Goal: Navigation & Orientation: Find specific page/section

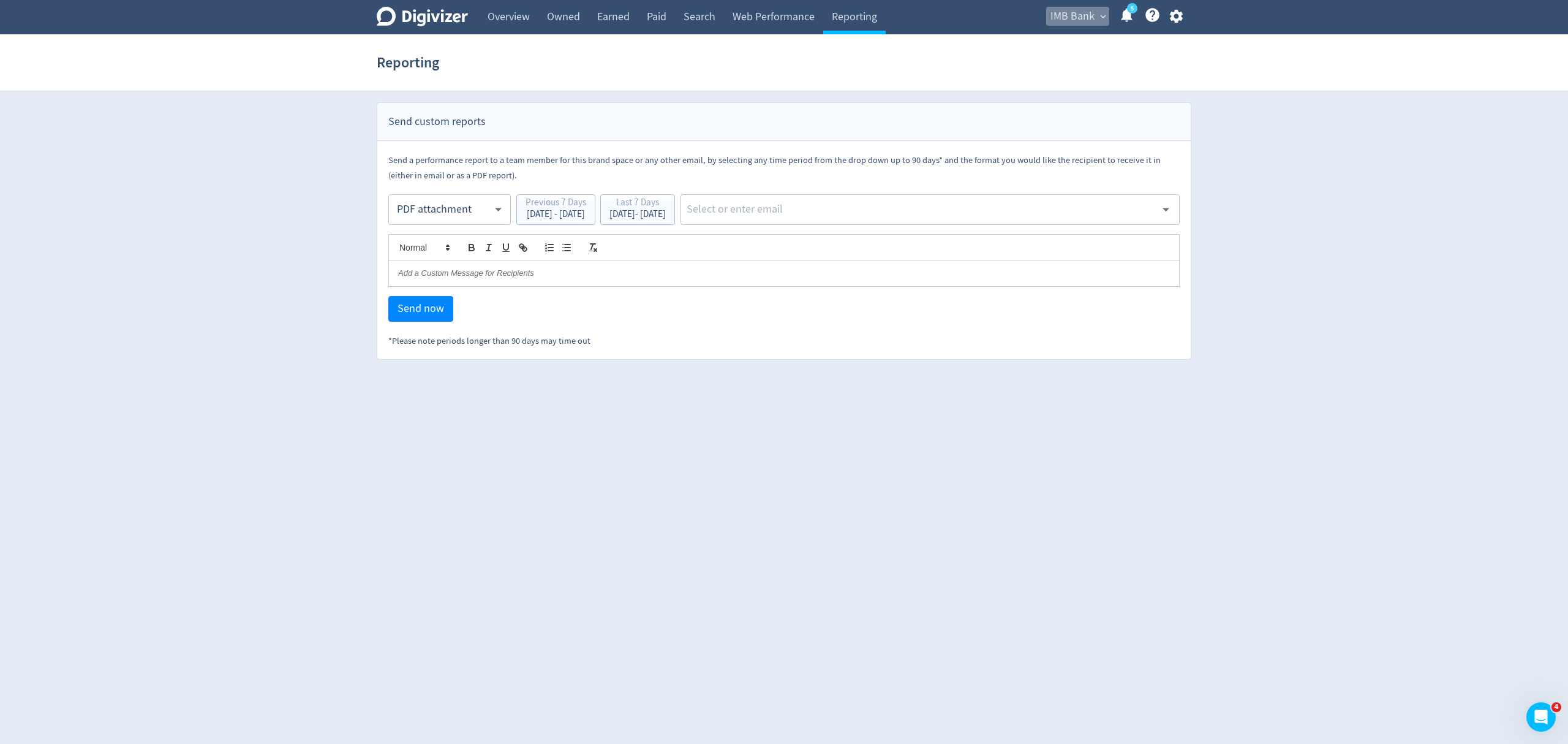
click at [1094, 18] on span "IMB Bank" at bounding box center [1073, 16] width 44 height 20
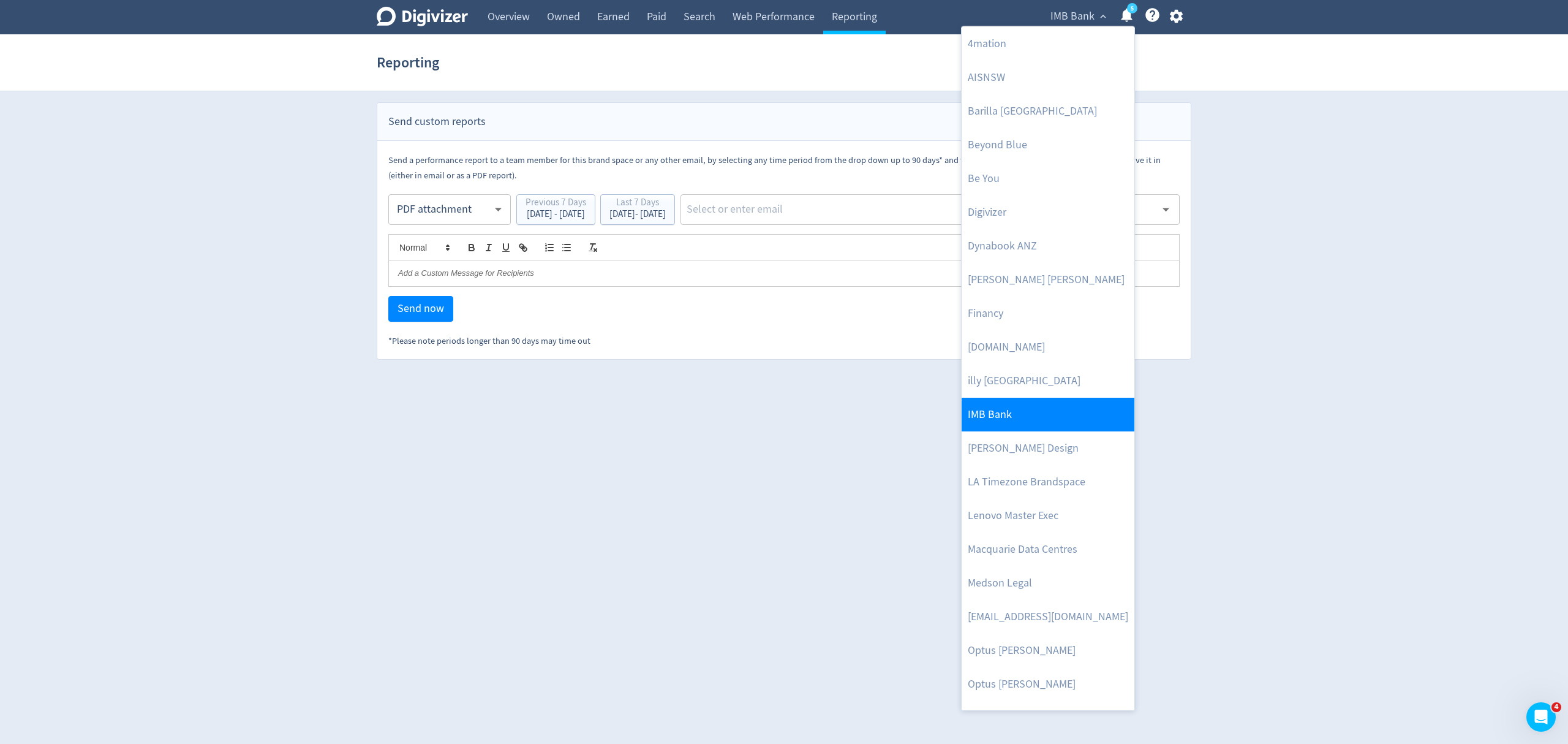
click at [1010, 427] on link "IMB Bank" at bounding box center [1047, 414] width 172 height 33
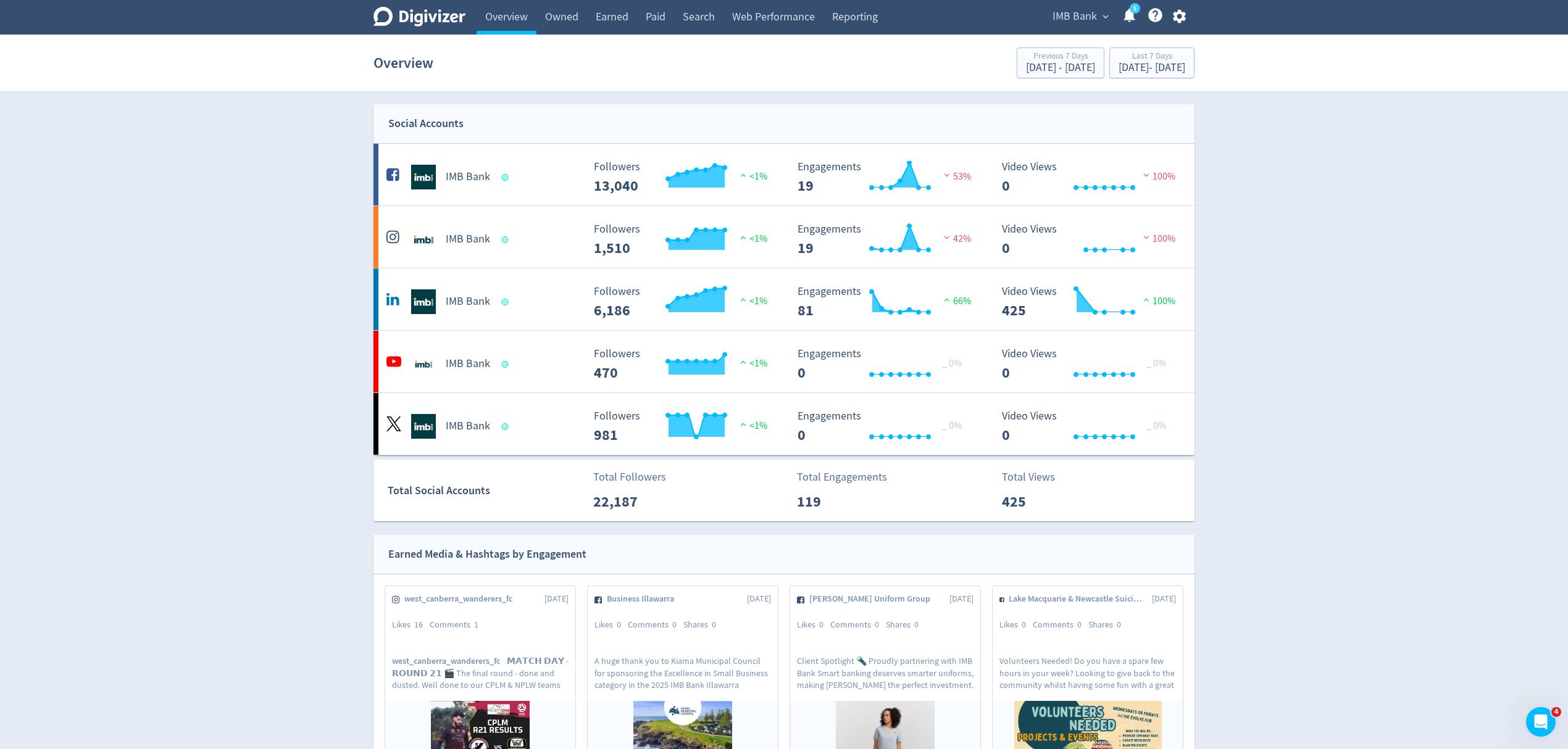
click at [1180, 15] on icon "button" at bounding box center [1178, 16] width 13 height 14
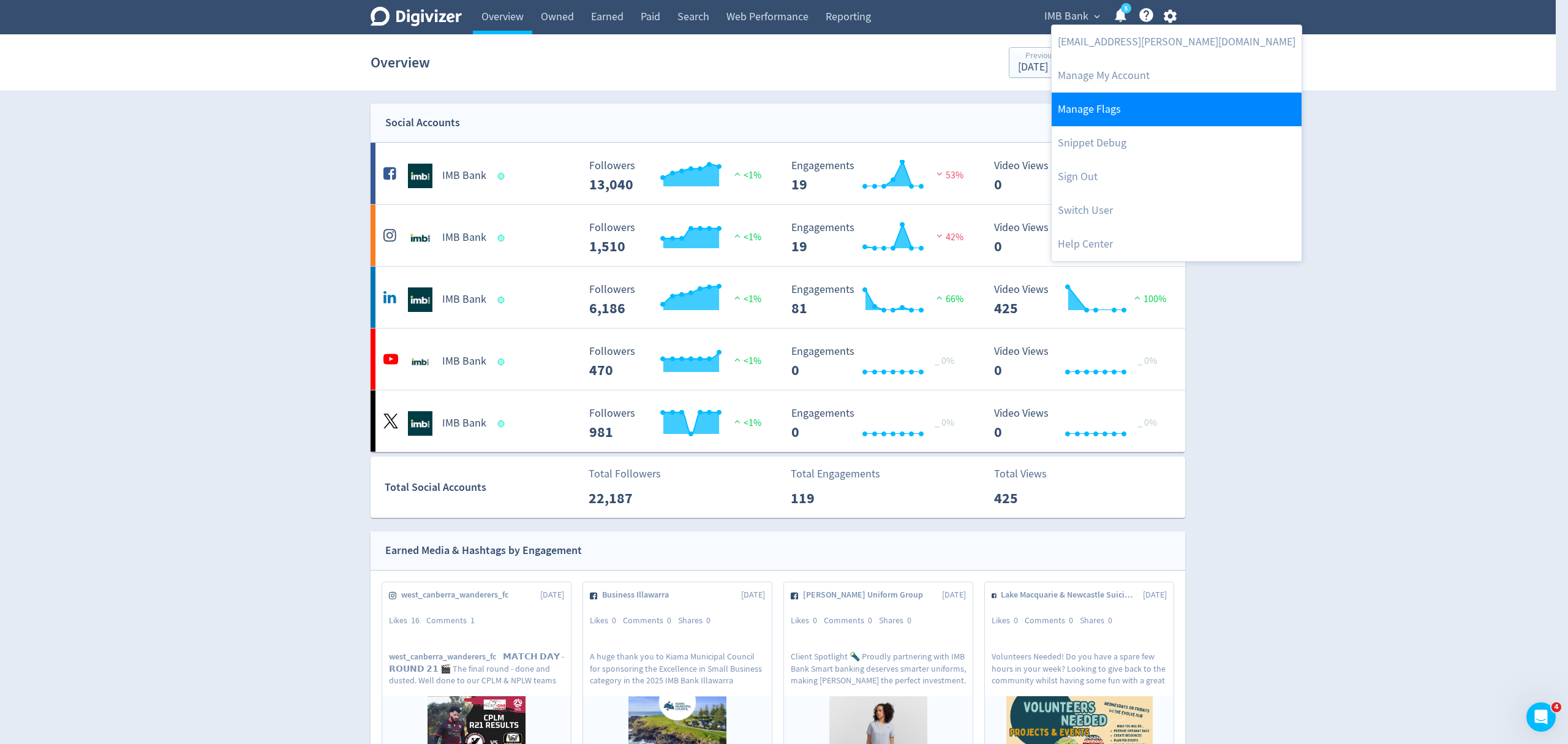
click at [1109, 111] on link "Manage Flags" at bounding box center [1176, 109] width 250 height 33
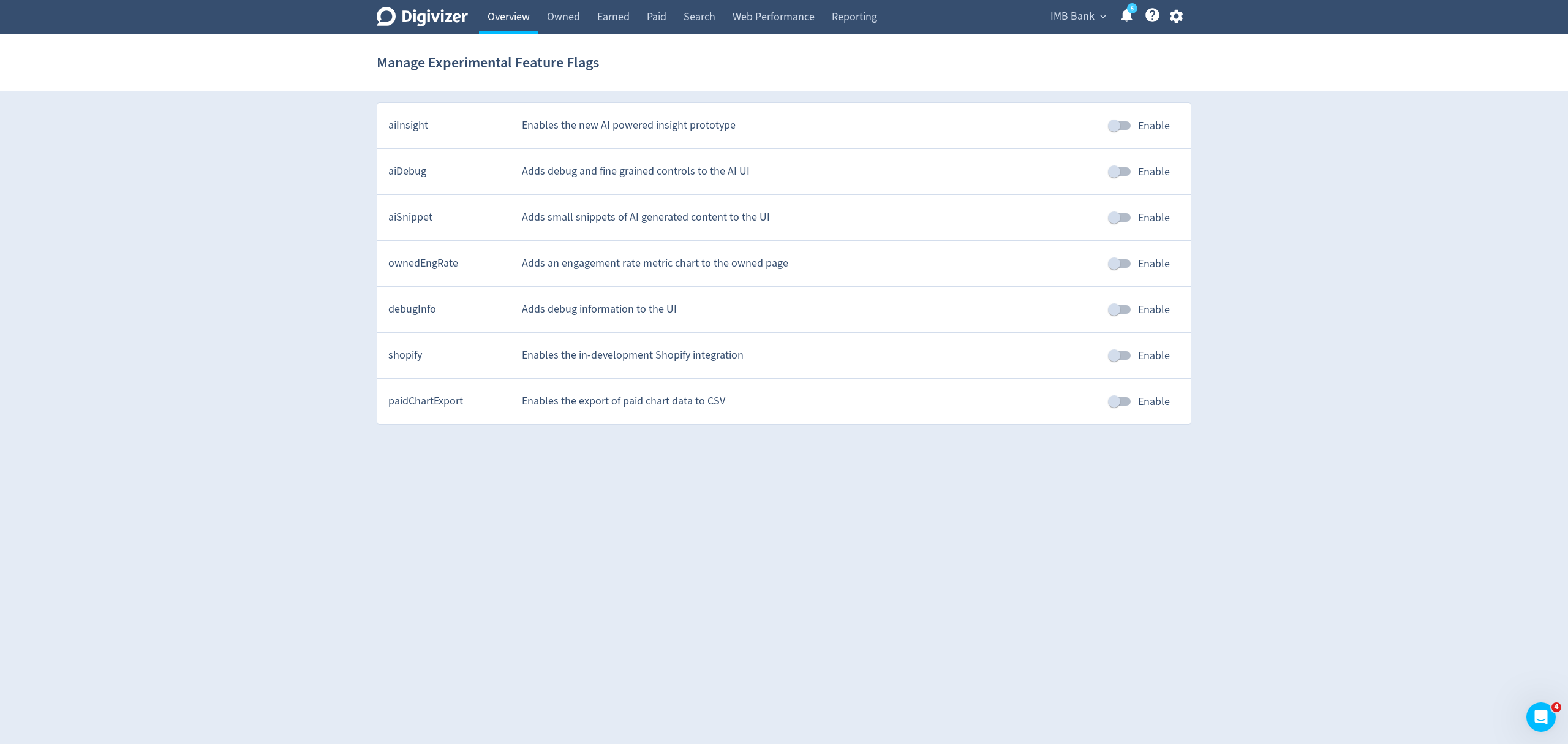
click at [508, 16] on link "Overview" at bounding box center [509, 17] width 60 height 34
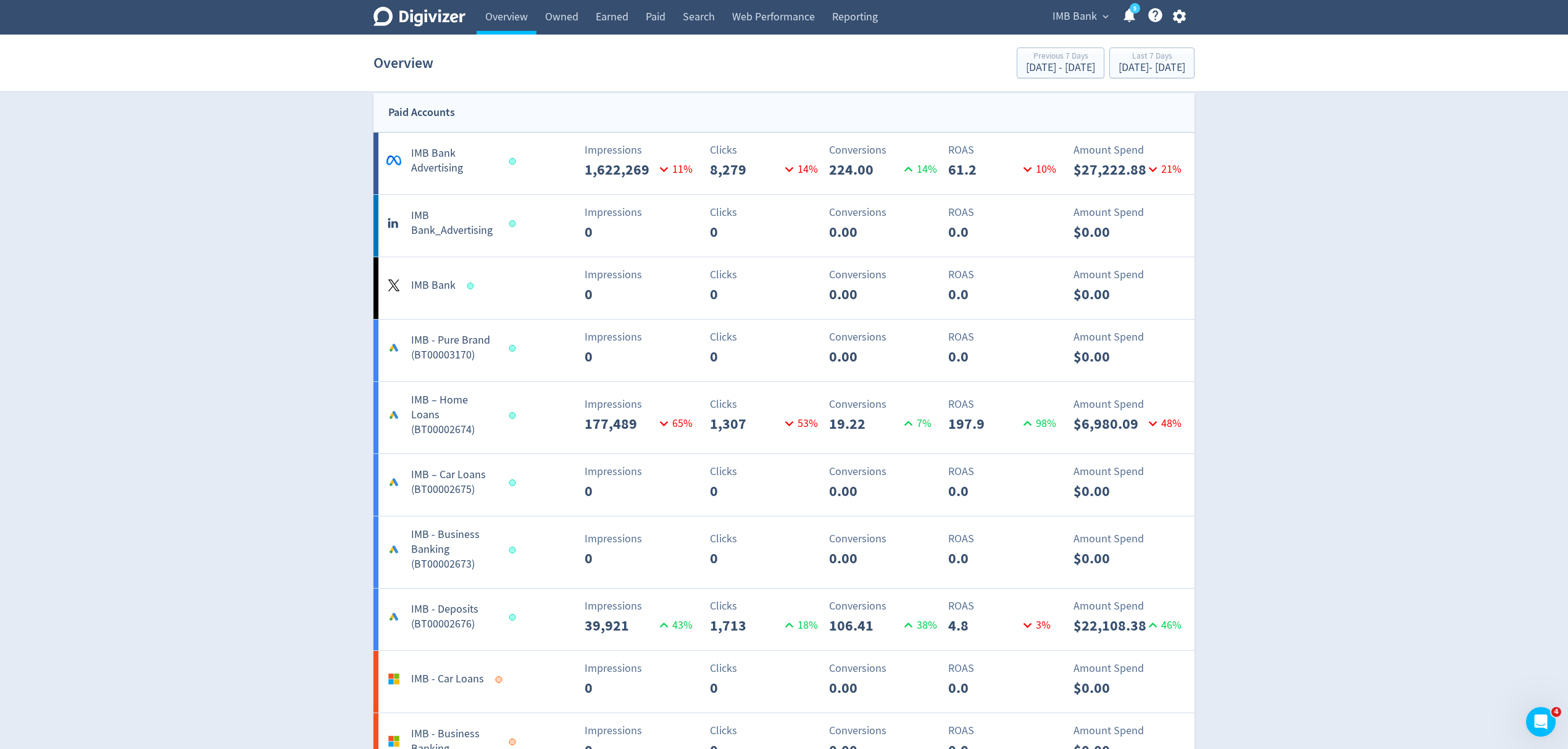
scroll to position [1234, 0]
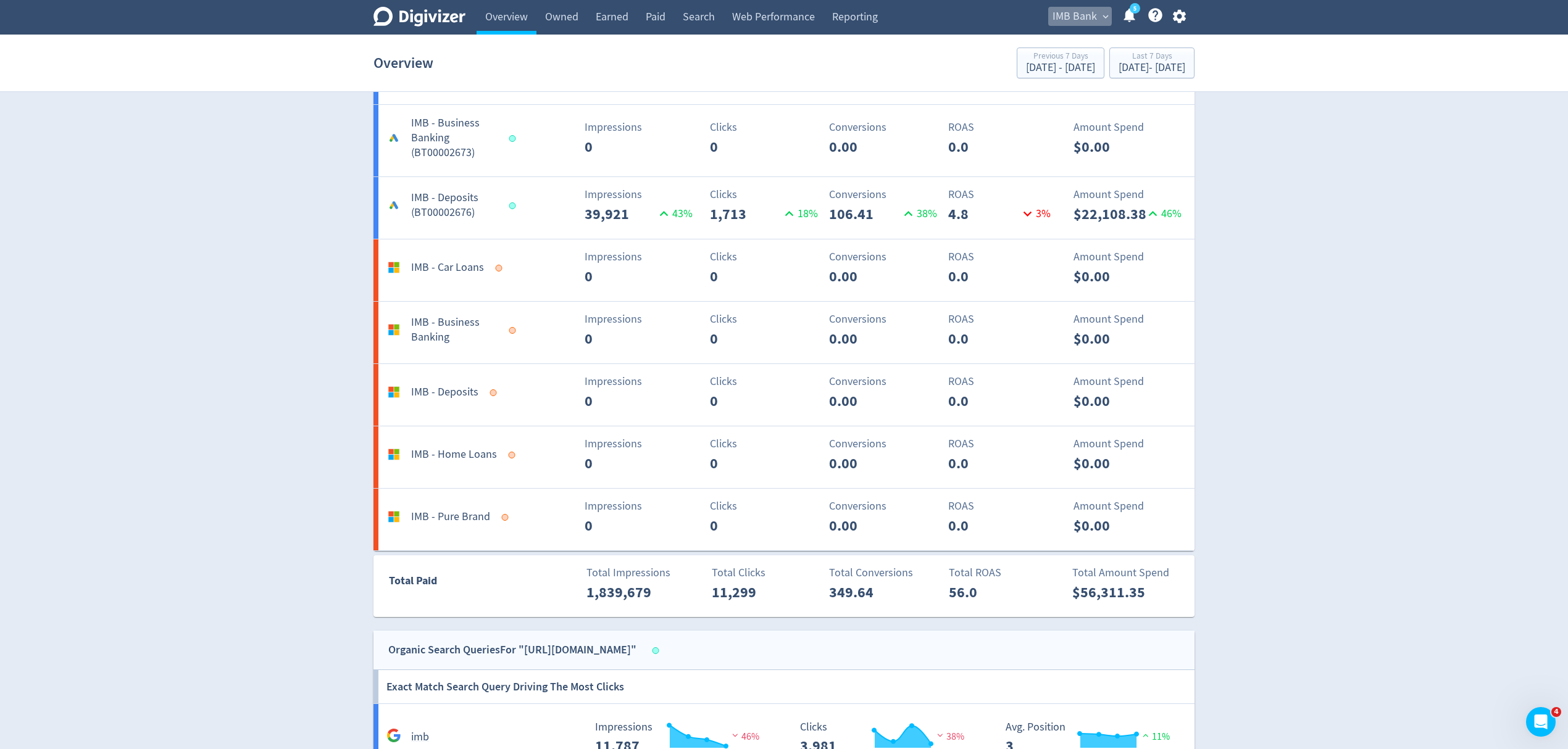
click at [1063, 16] on span "IMB Bank" at bounding box center [1075, 16] width 44 height 20
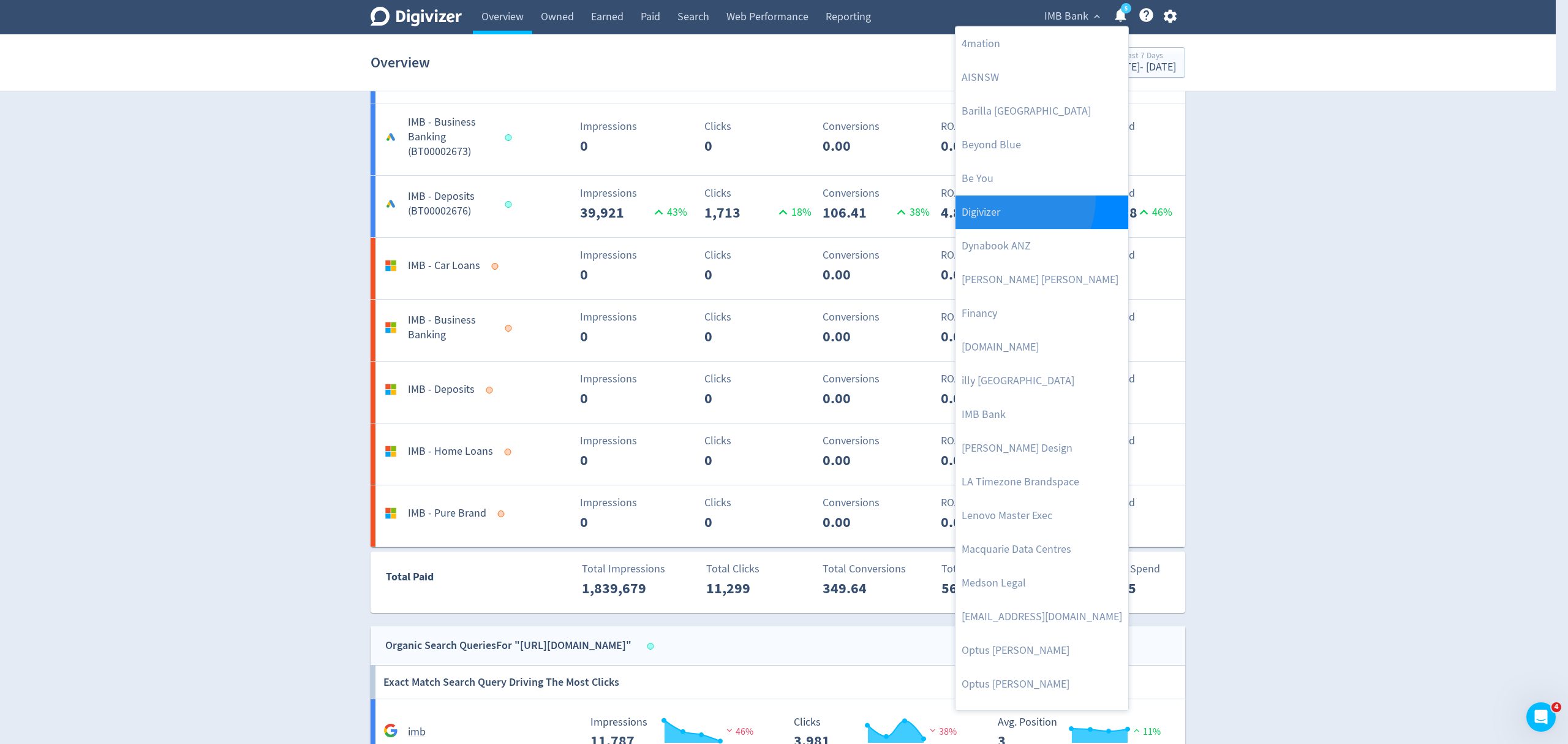
click at [1001, 199] on link "Digivizer" at bounding box center [1042, 212] width 172 height 33
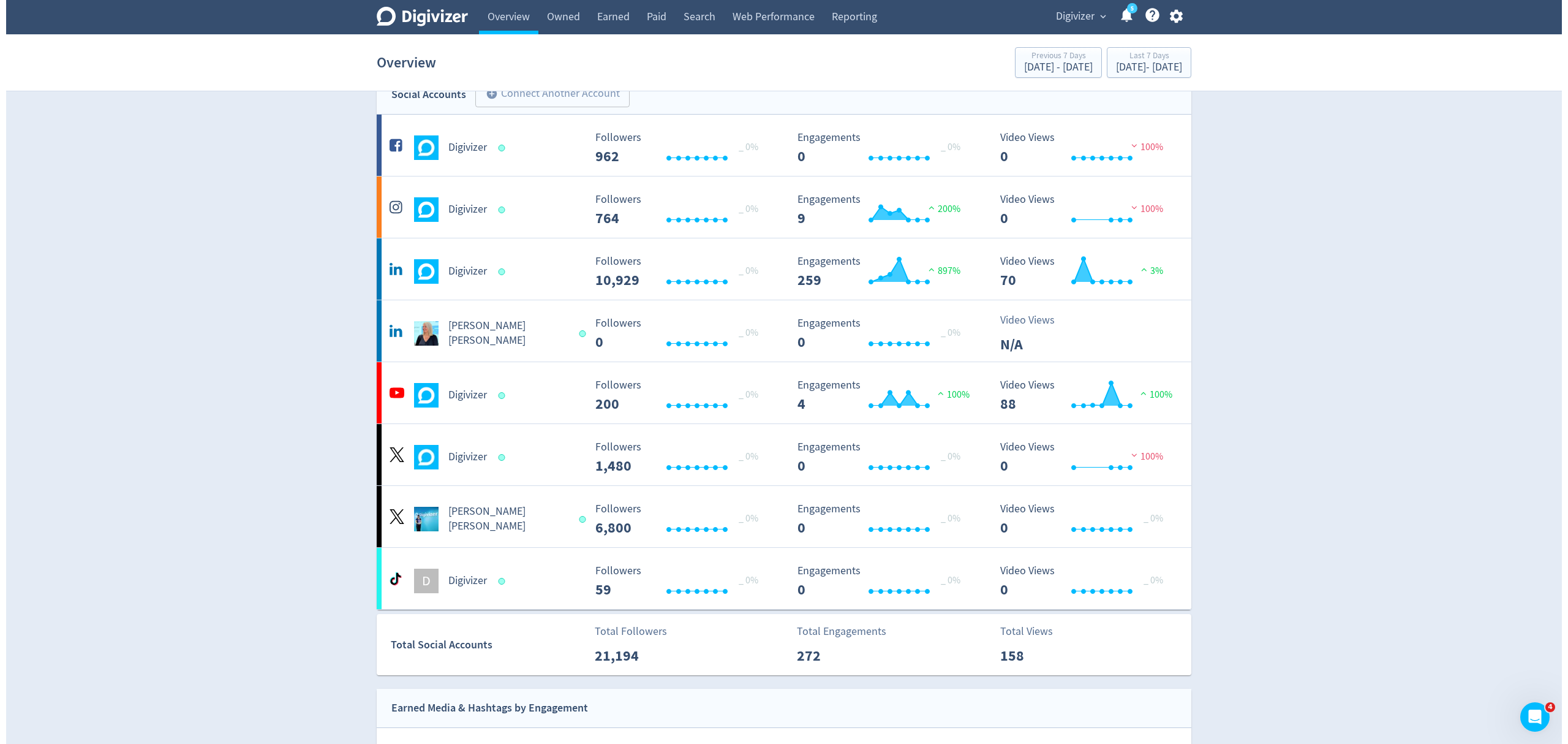
scroll to position [0, 0]
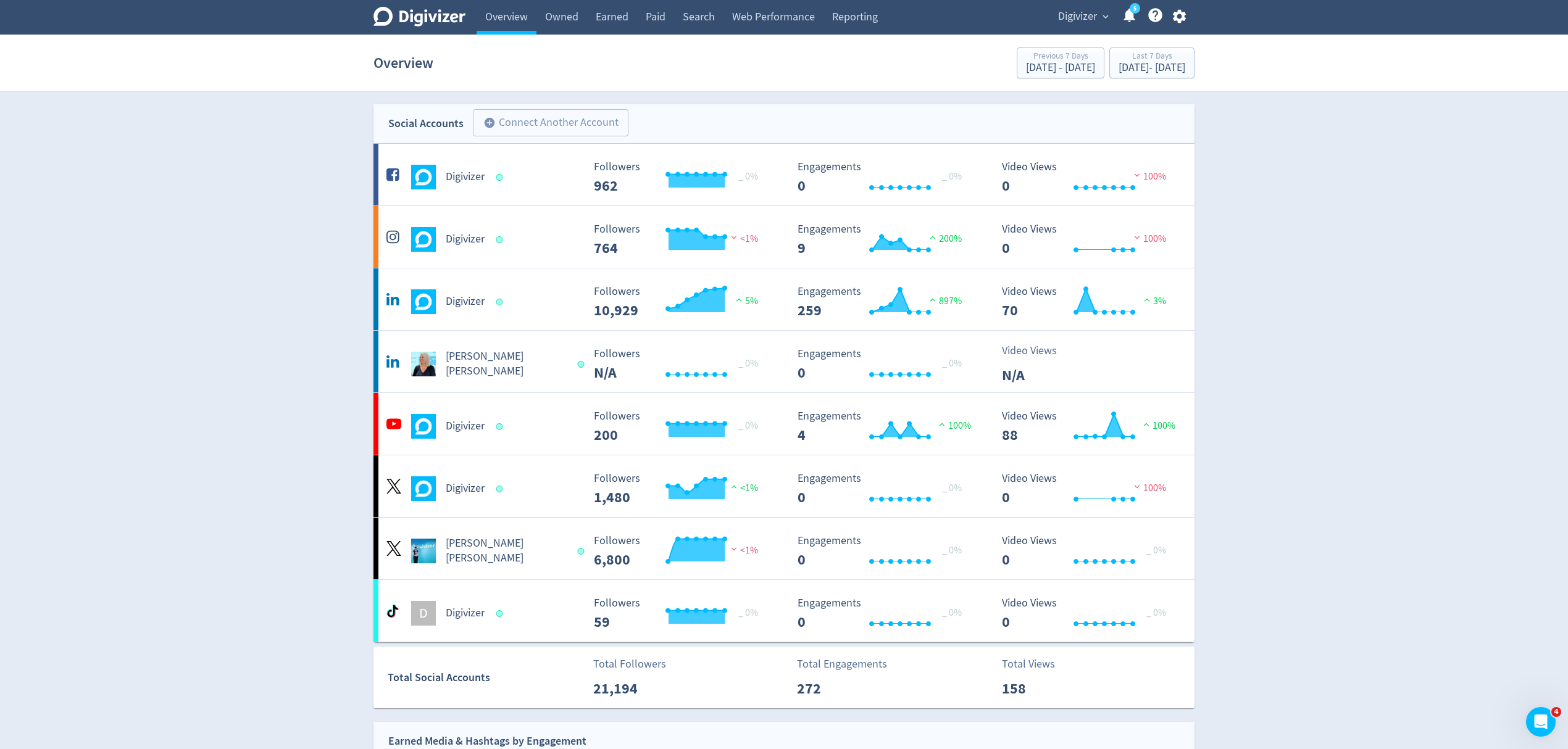
click at [1179, 19] on icon "button" at bounding box center [1178, 16] width 13 height 14
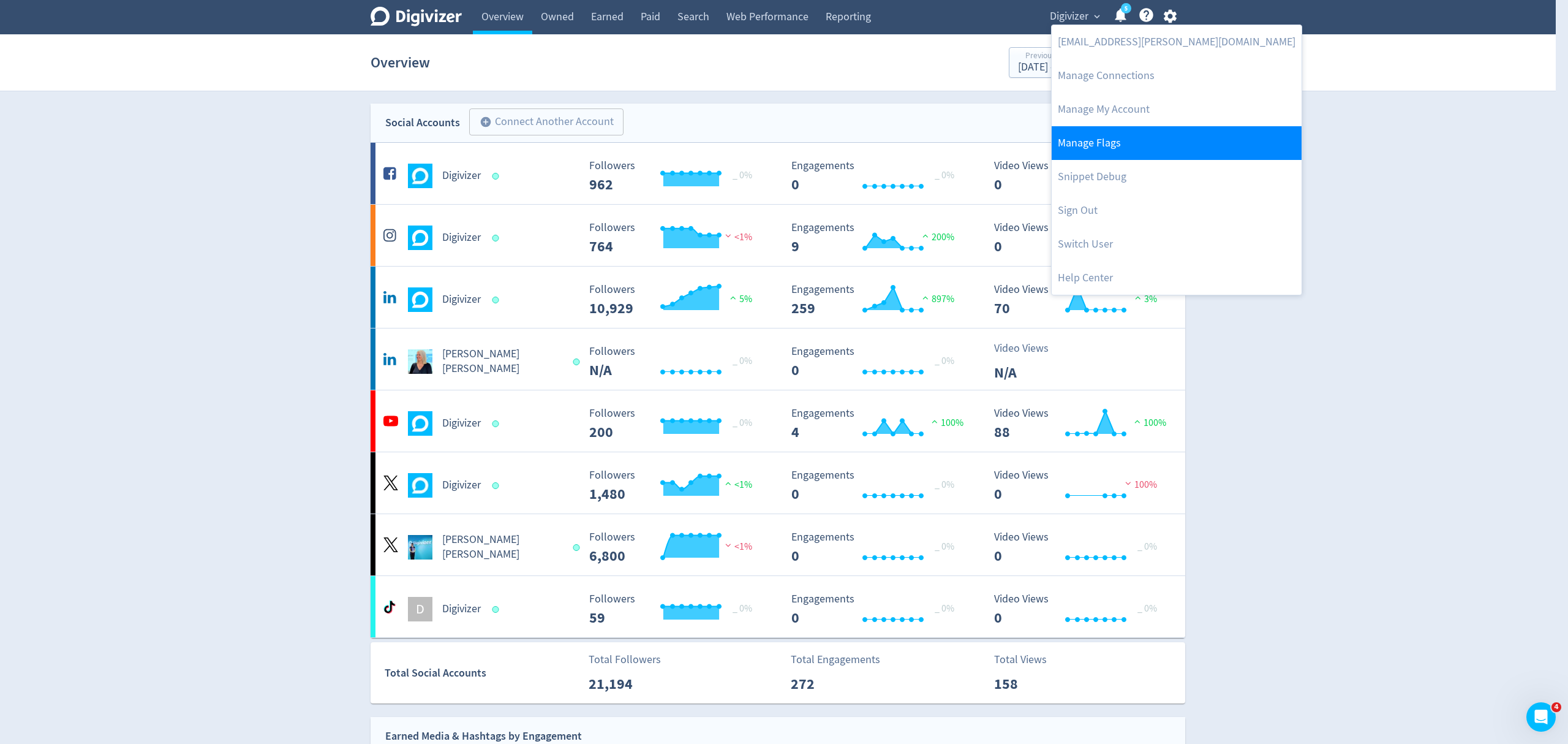
click at [1095, 143] on link "Manage Flags" at bounding box center [1176, 143] width 250 height 33
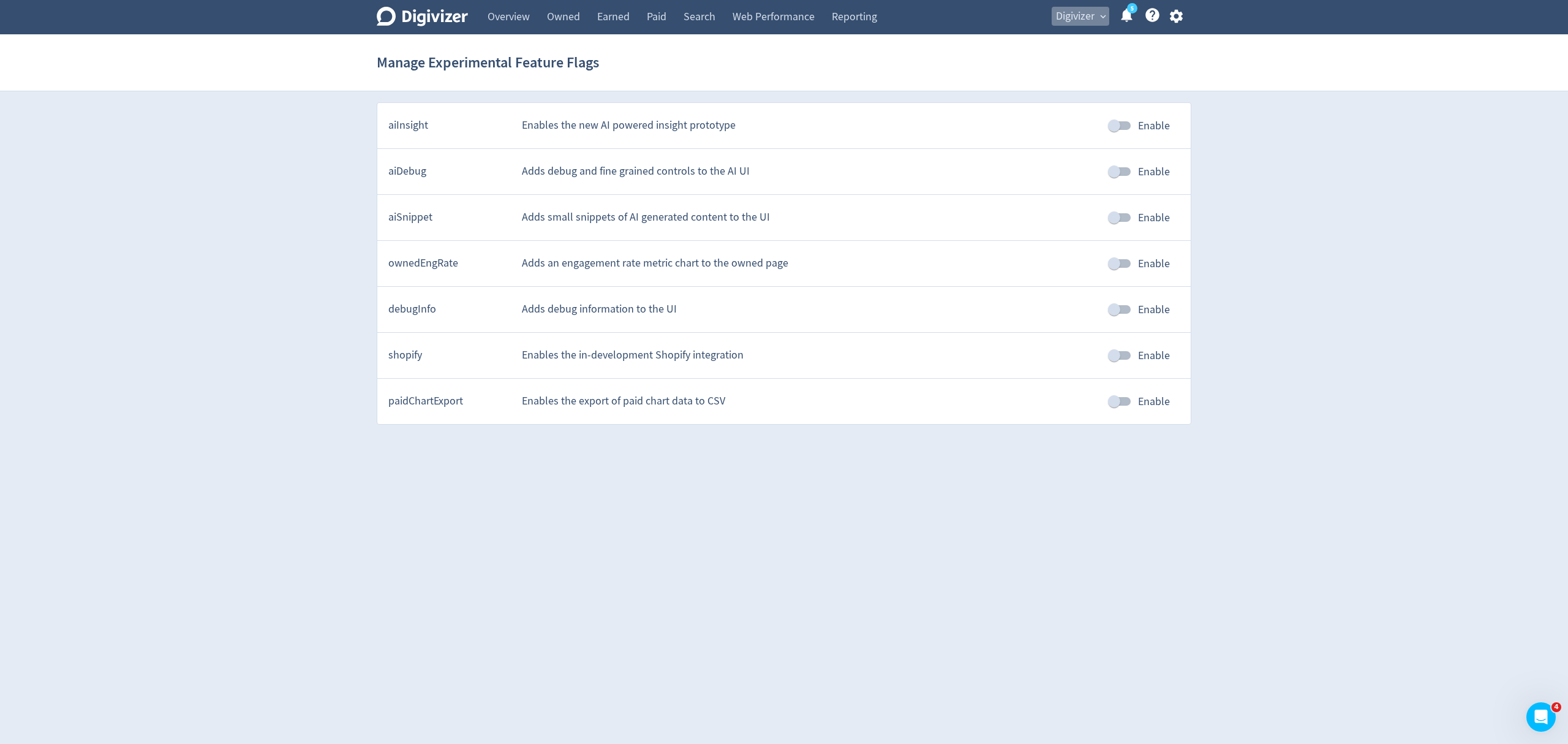
click at [1059, 12] on span "Digivizer" at bounding box center [1075, 16] width 38 height 20
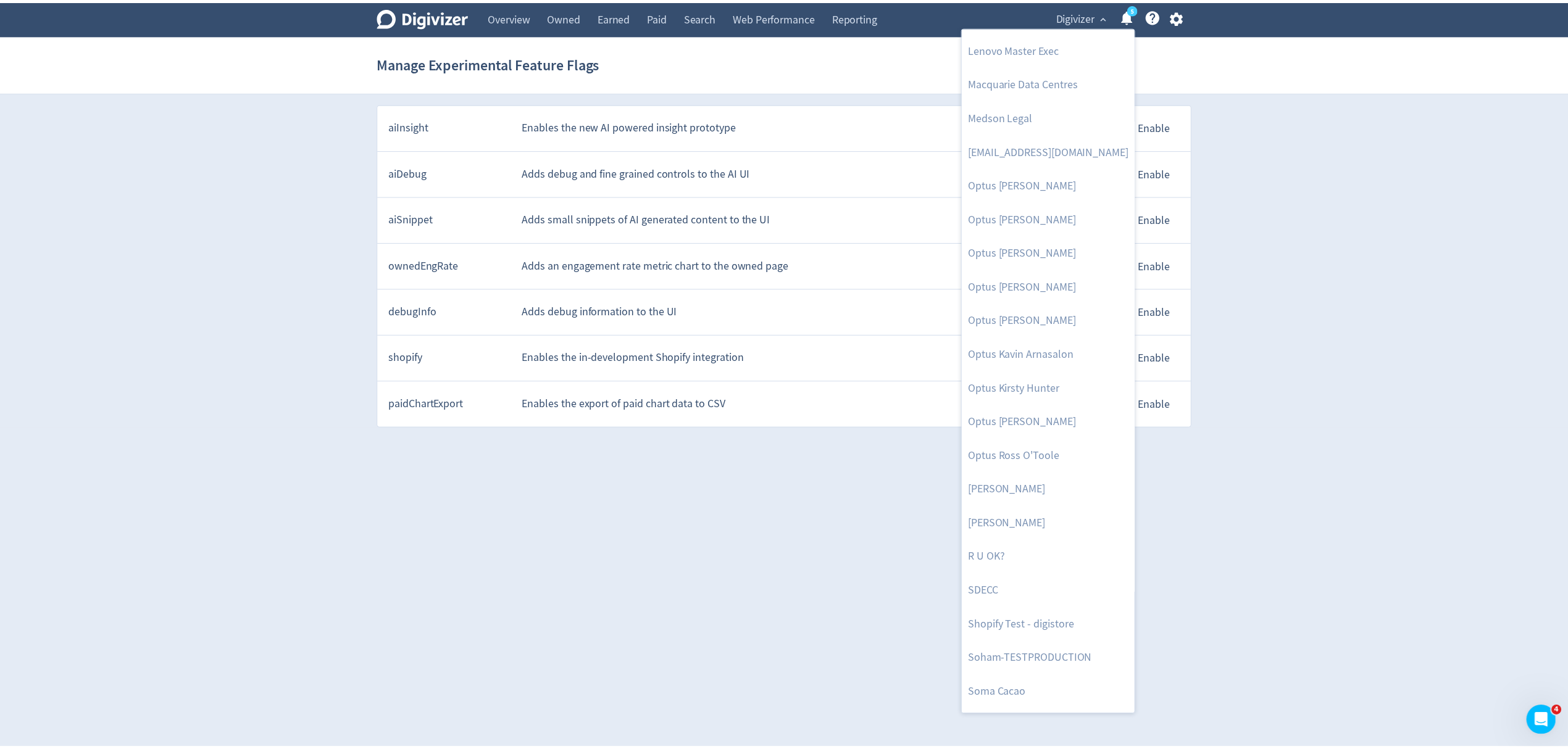
scroll to position [575, 0]
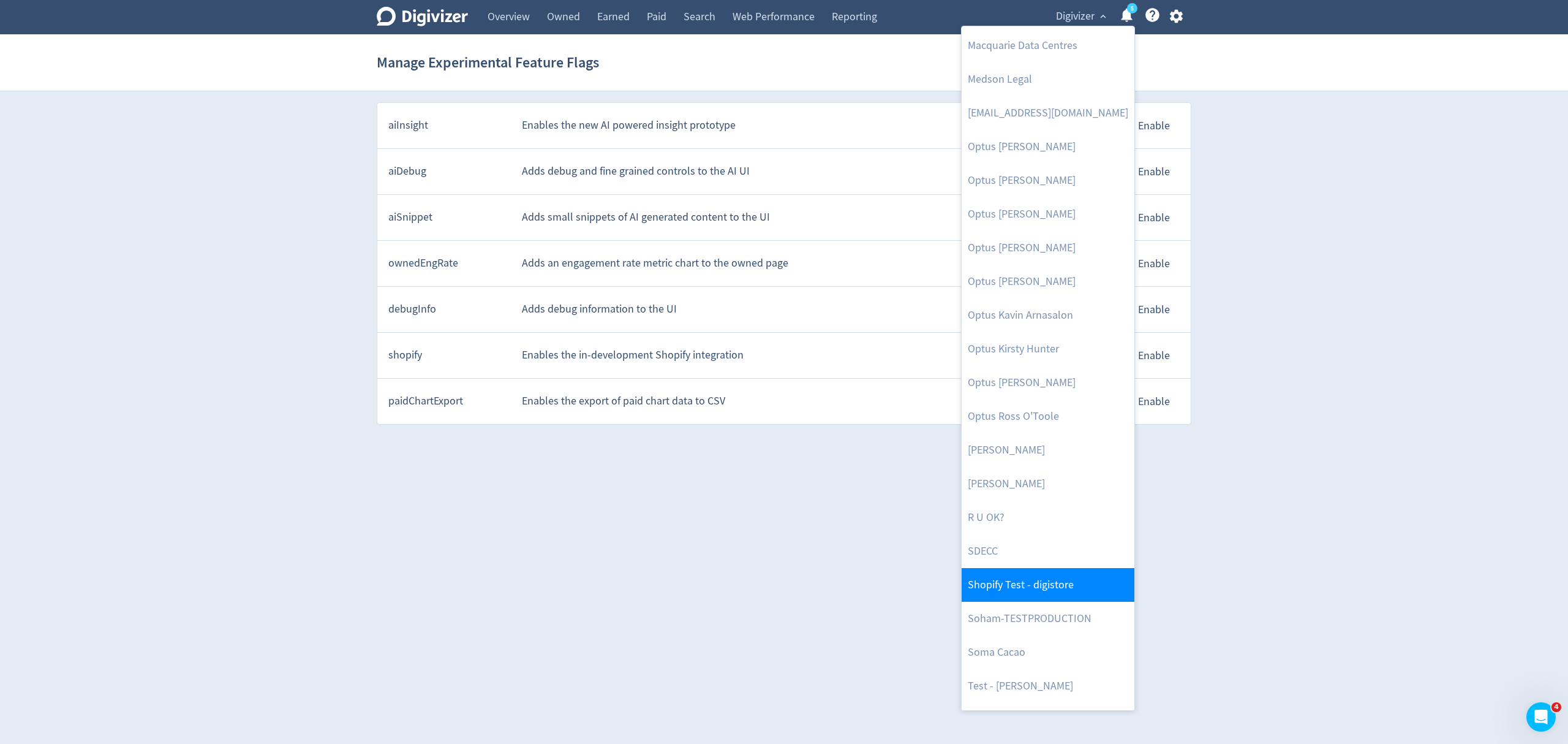
click at [1017, 591] on link "Shopify Test - digistore" at bounding box center [1047, 584] width 172 height 33
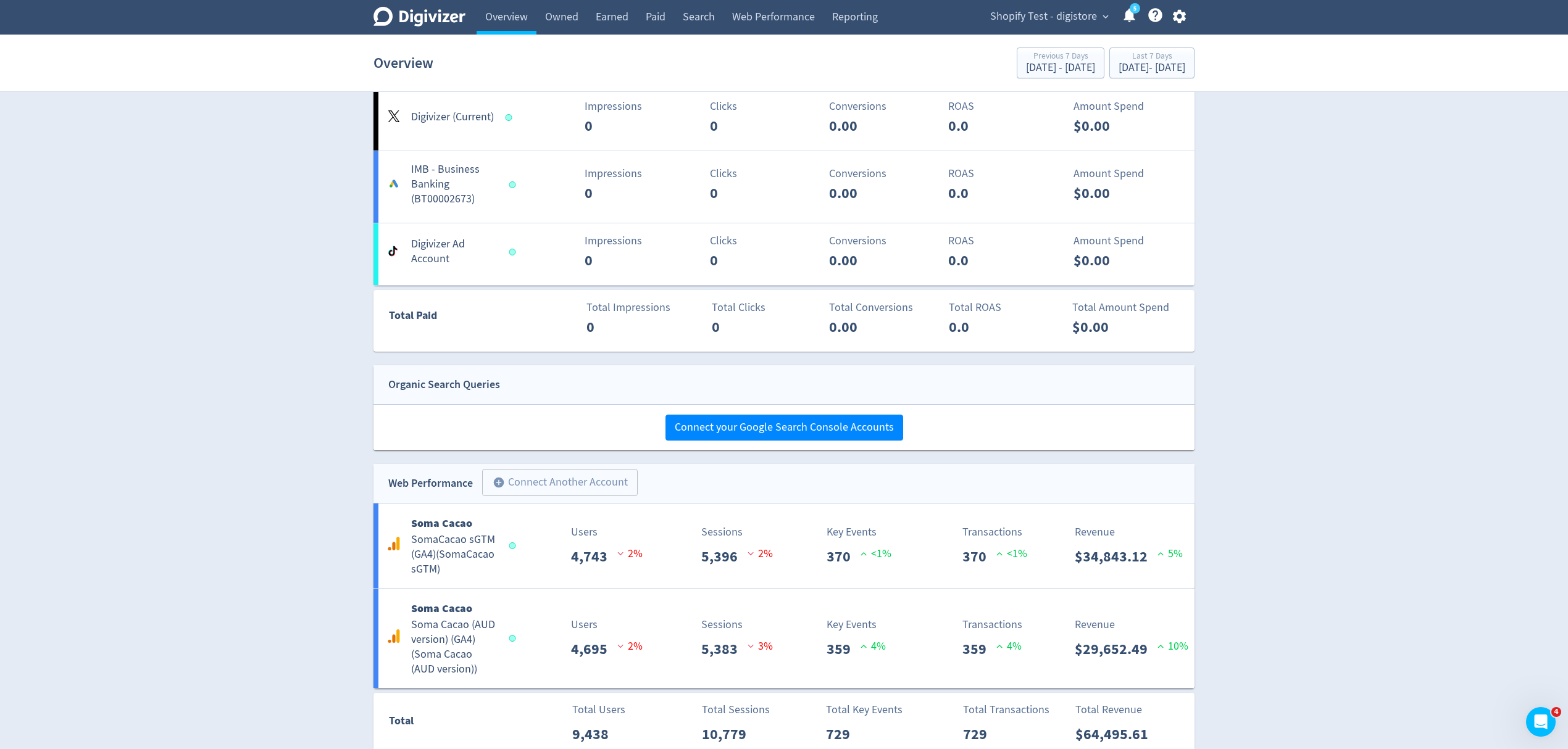
scroll to position [517, 0]
